Goal: Task Accomplishment & Management: Manage account settings

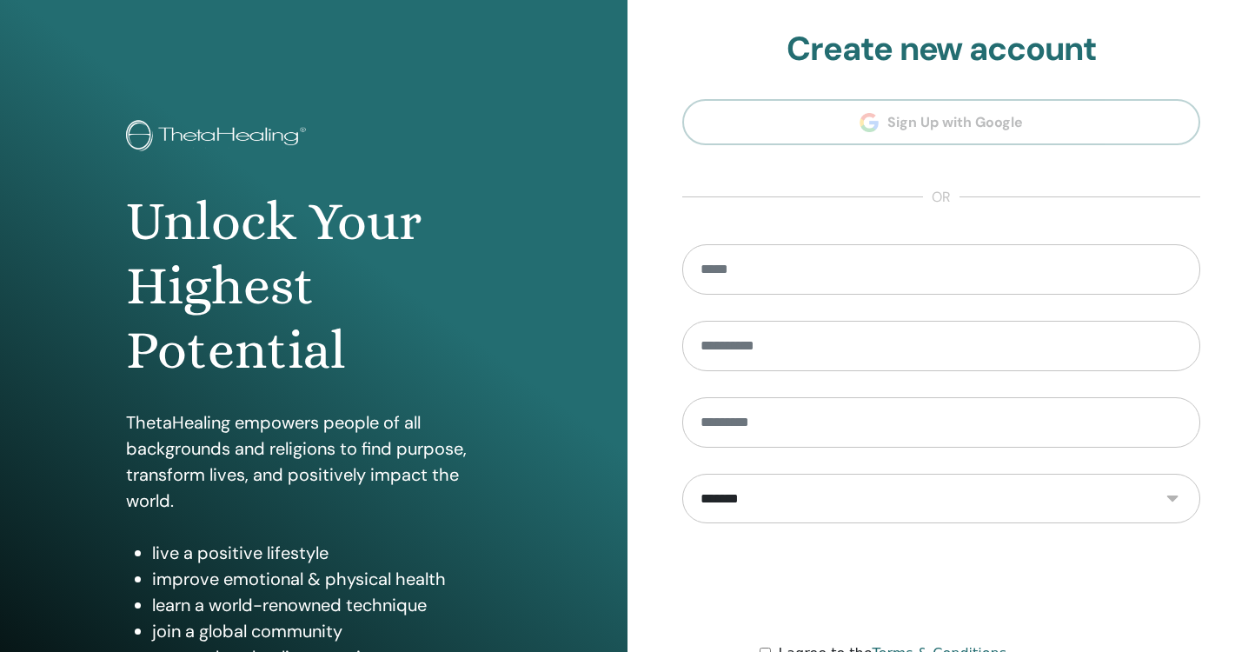
scroll to position [182, 0]
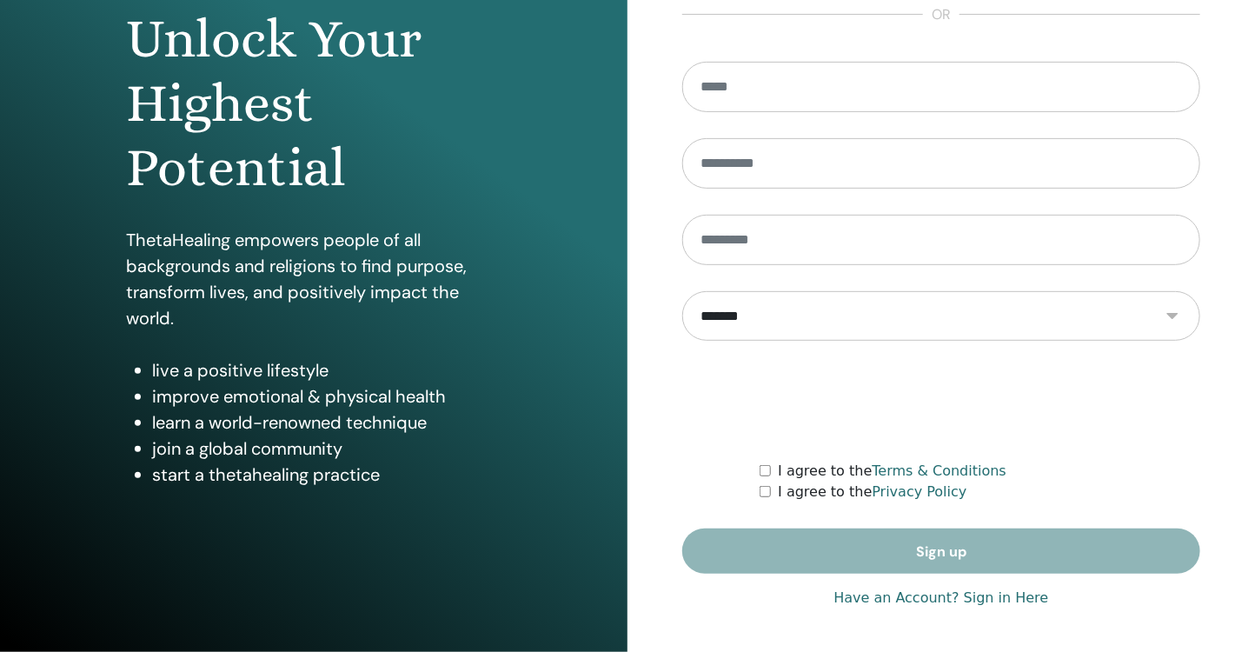
type input "**********"
click at [1008, 594] on link "Have an Account? Sign in Here" at bounding box center [940, 597] width 215 height 21
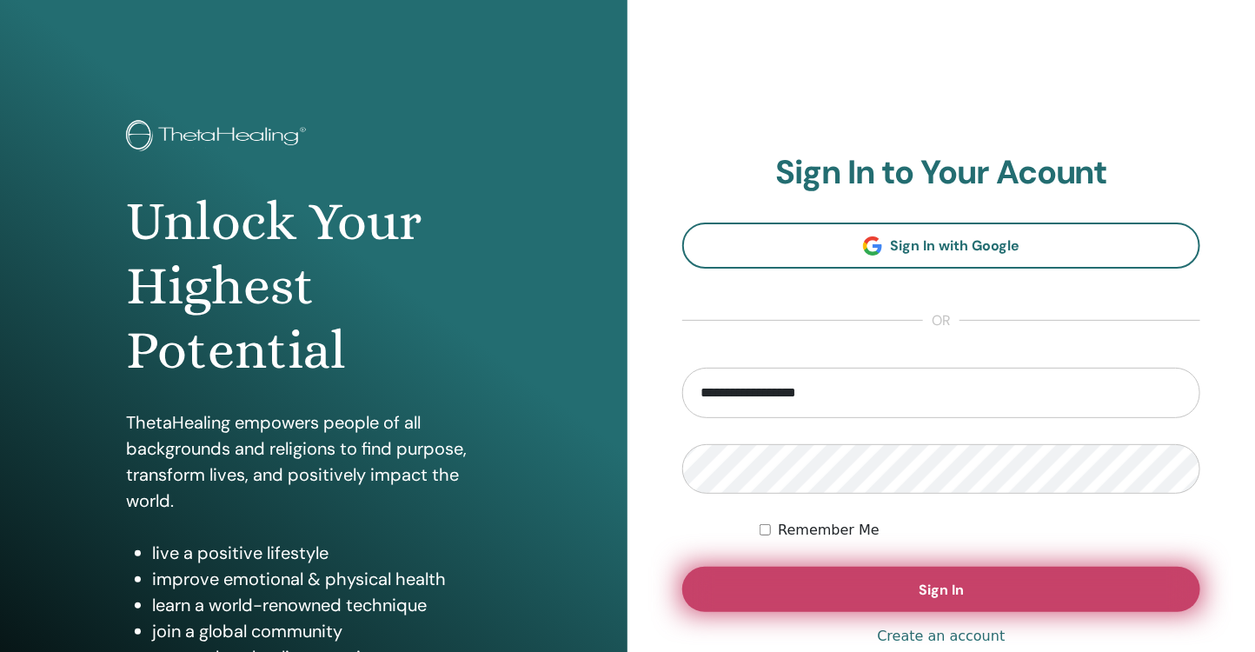
click at [957, 587] on span "Sign In" at bounding box center [940, 589] width 45 height 18
